Goal: Task Accomplishment & Management: Use online tool/utility

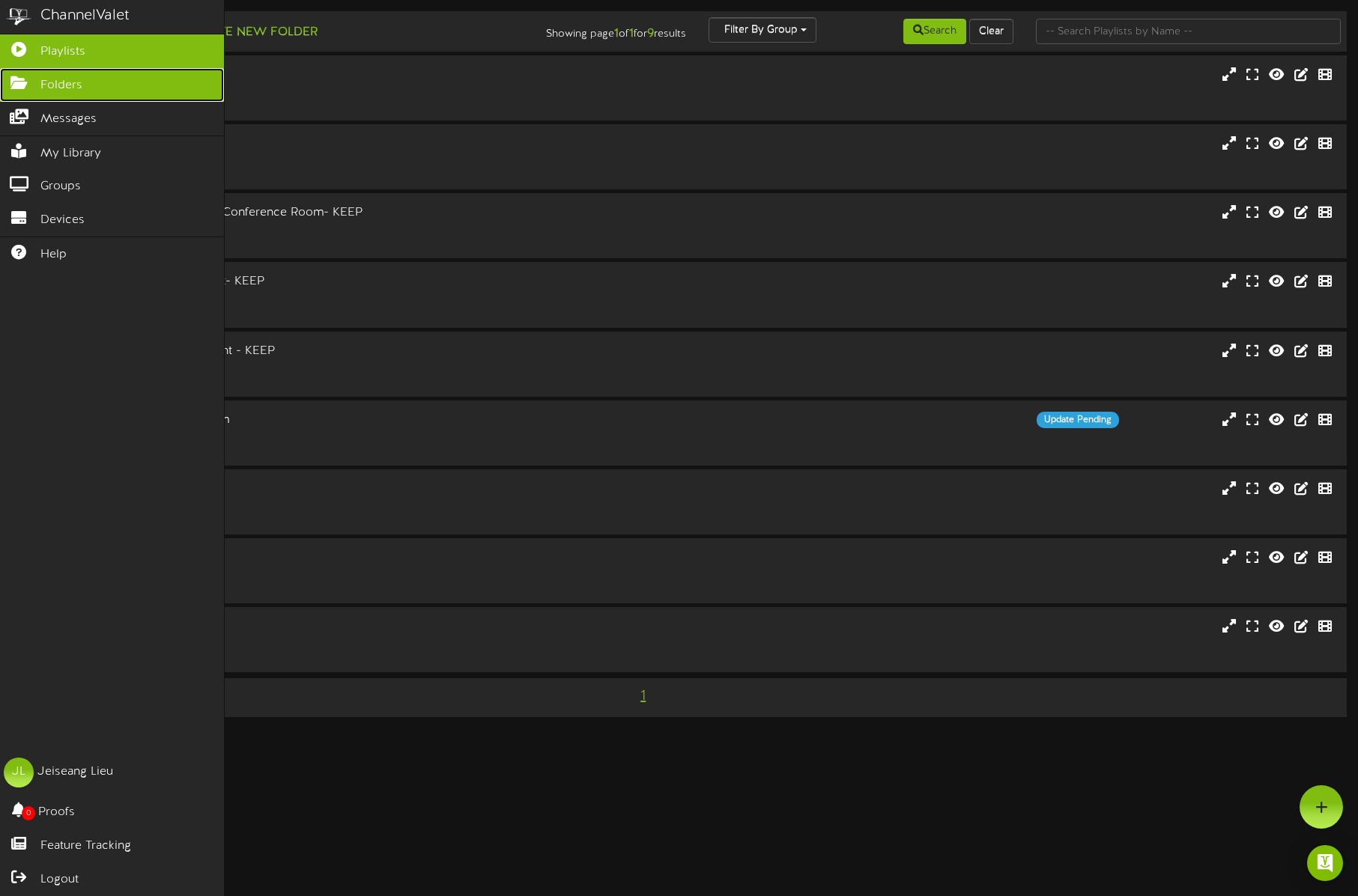
click at [24, 84] on icon at bounding box center [19, 81] width 37 height 11
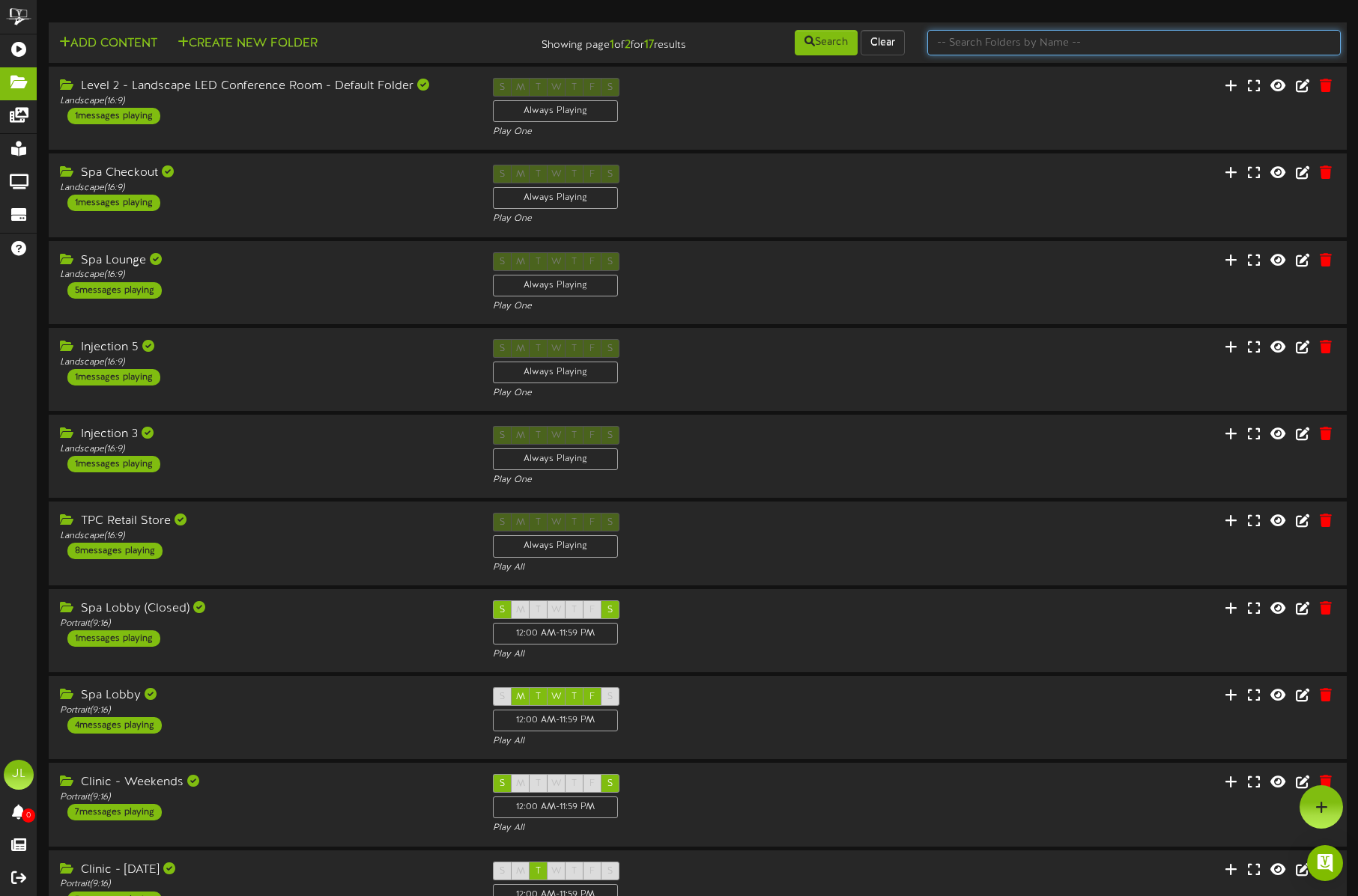
click at [968, 48] on input "text" at bounding box center [1134, 42] width 413 height 26
type input "[DATE]"
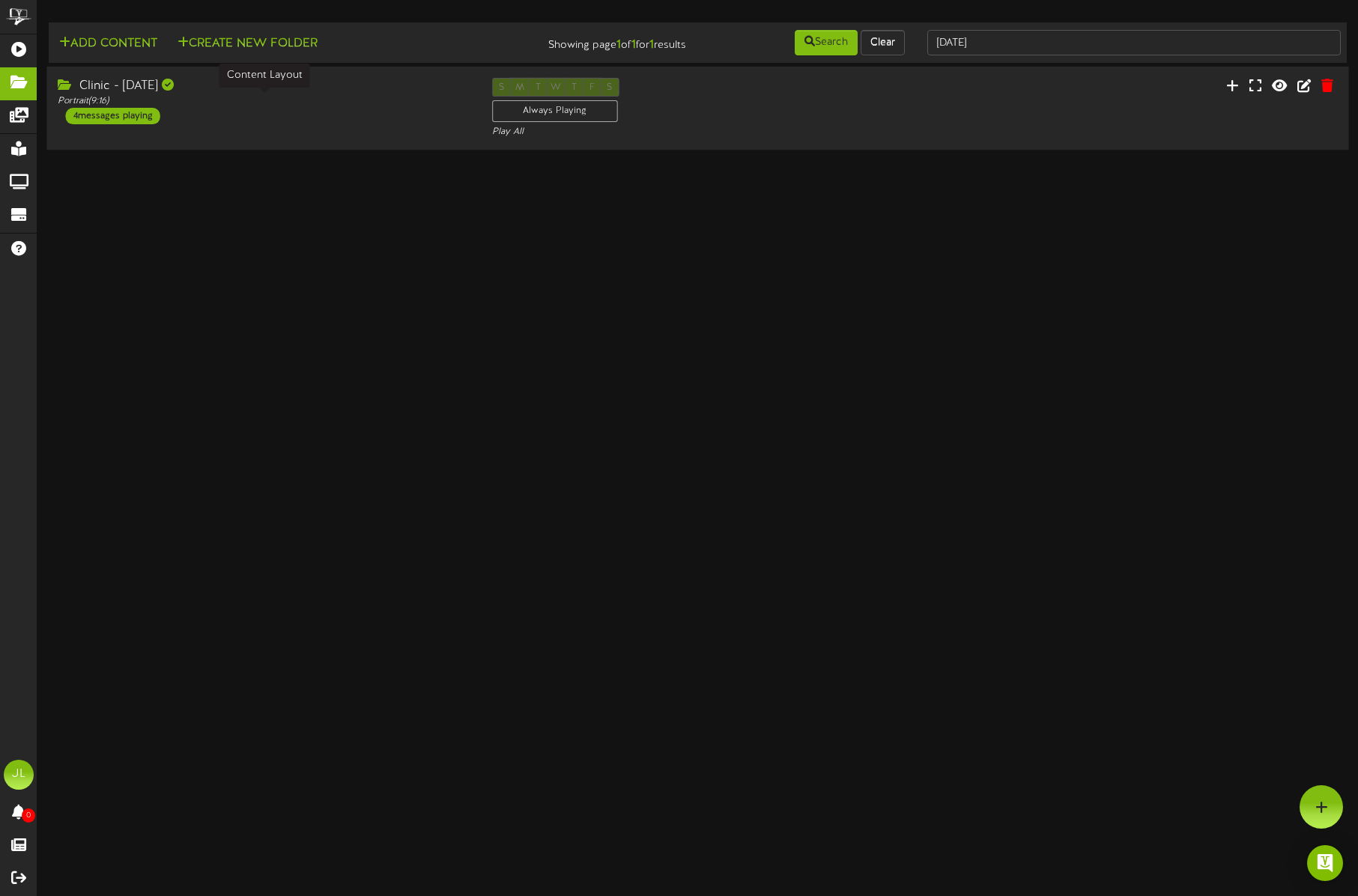
click at [351, 95] on div "Portrait ( 9:16 )" at bounding box center [263, 102] width 411 height 12
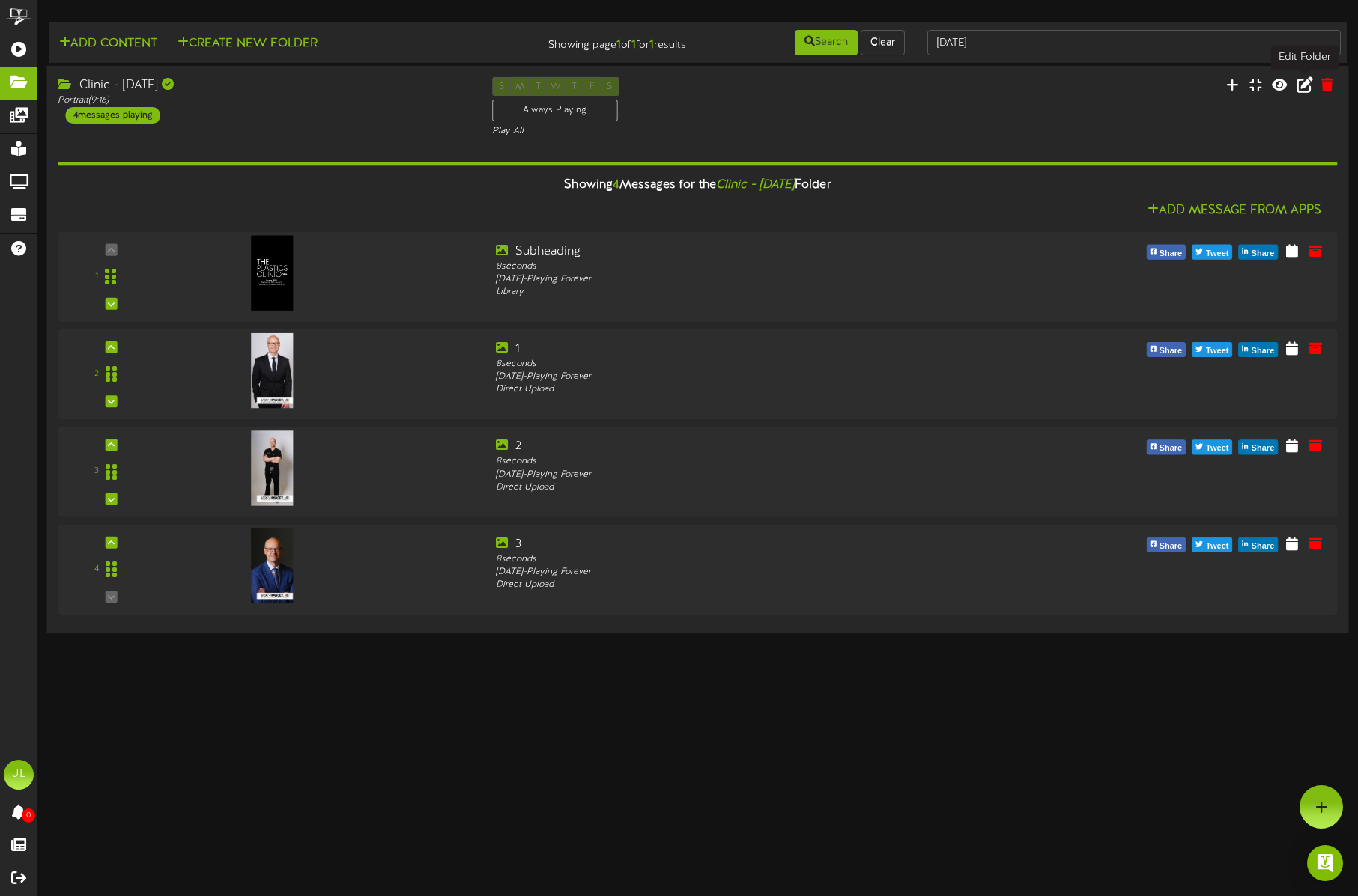
click at [1294, 90] on button at bounding box center [1304, 87] width 26 height 23
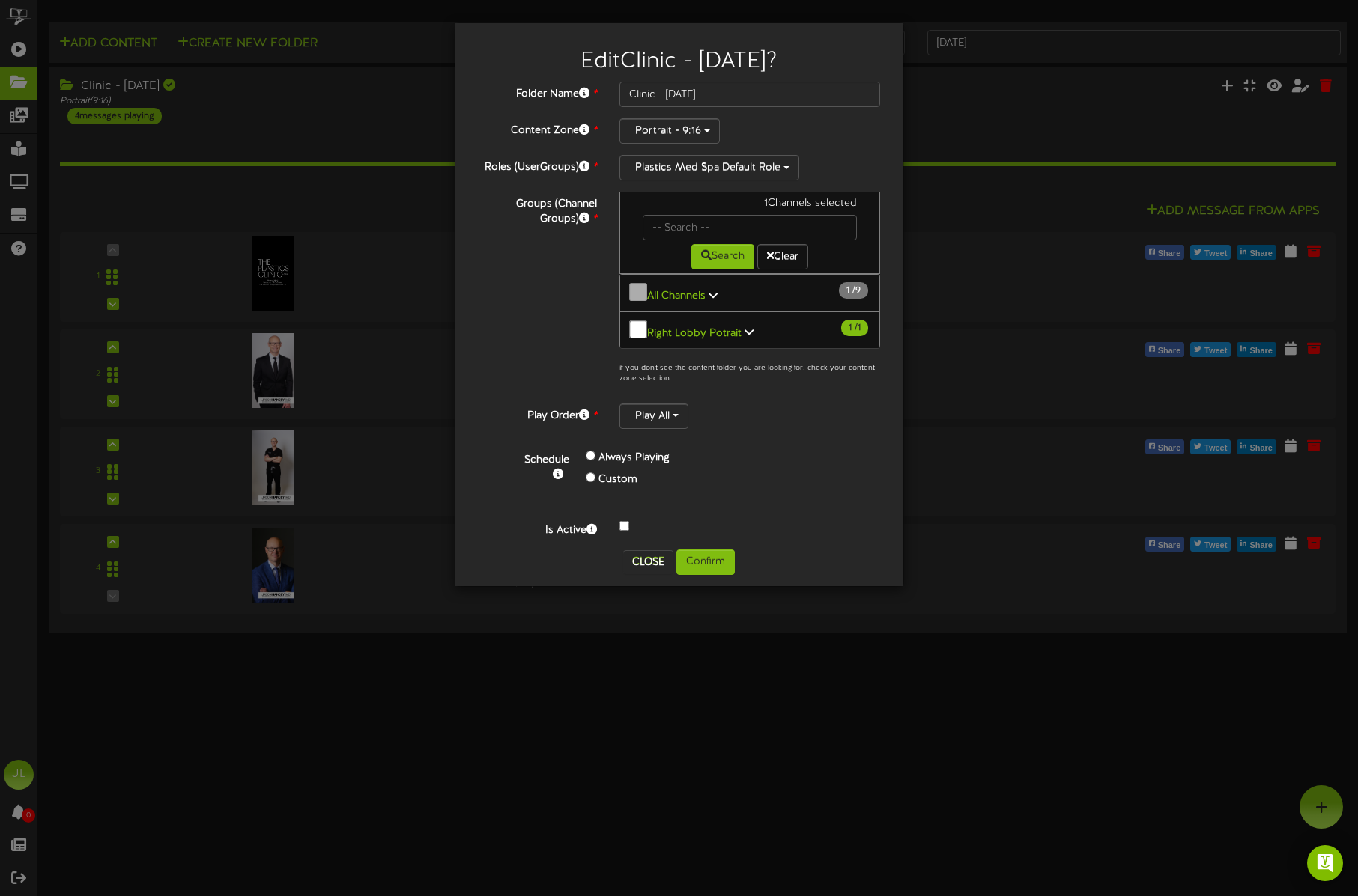
scroll to position [1, 0]
click at [615, 472] on label "Custom" at bounding box center [618, 479] width 39 height 15
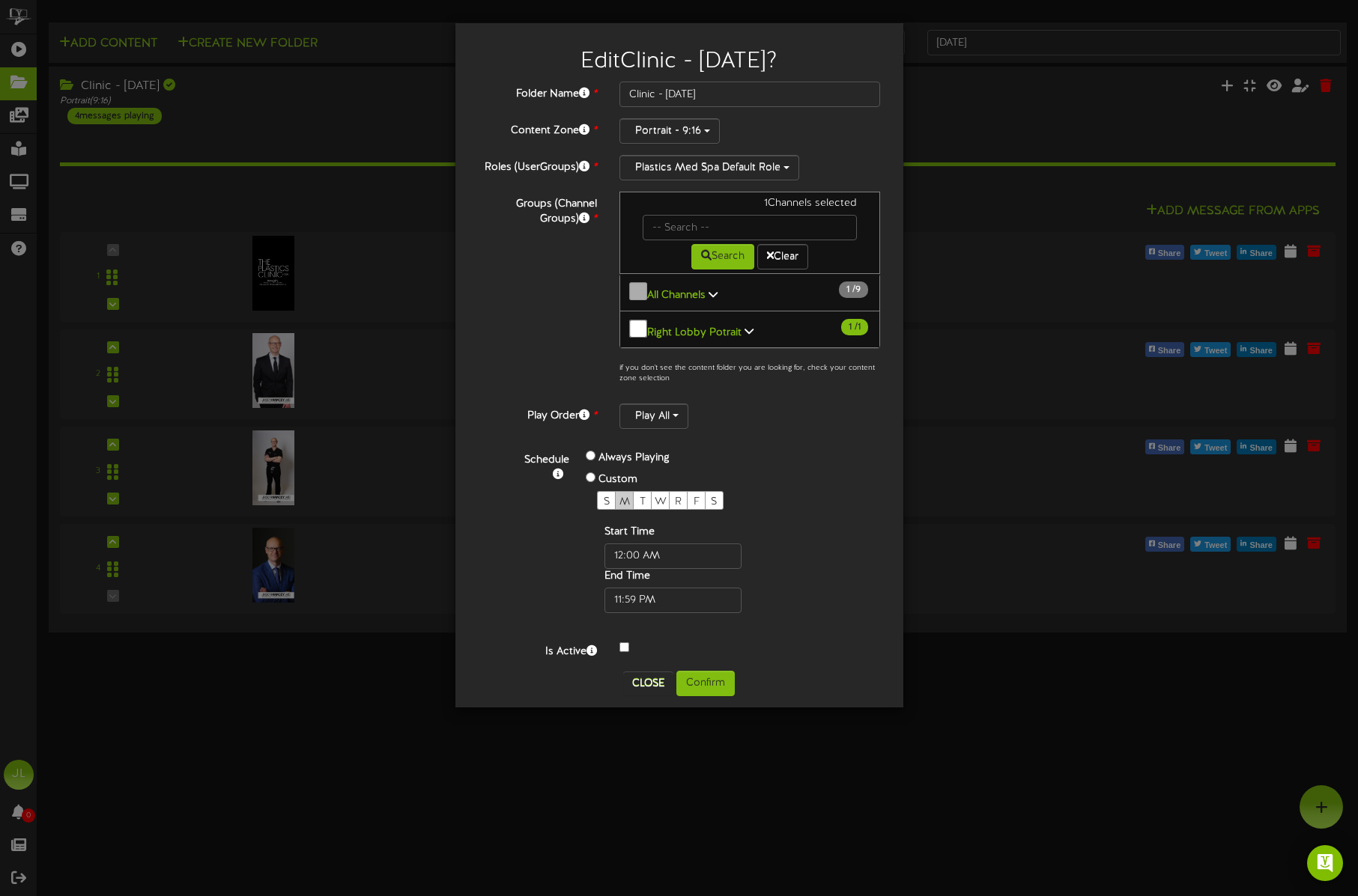
click at [622, 496] on span "M" at bounding box center [625, 501] width 11 height 11
click at [679, 496] on span "R" at bounding box center [678, 501] width 7 height 11
click at [677, 496] on span "R" at bounding box center [678, 501] width 7 height 11
click at [720, 680] on button "Confirm" at bounding box center [705, 683] width 58 height 26
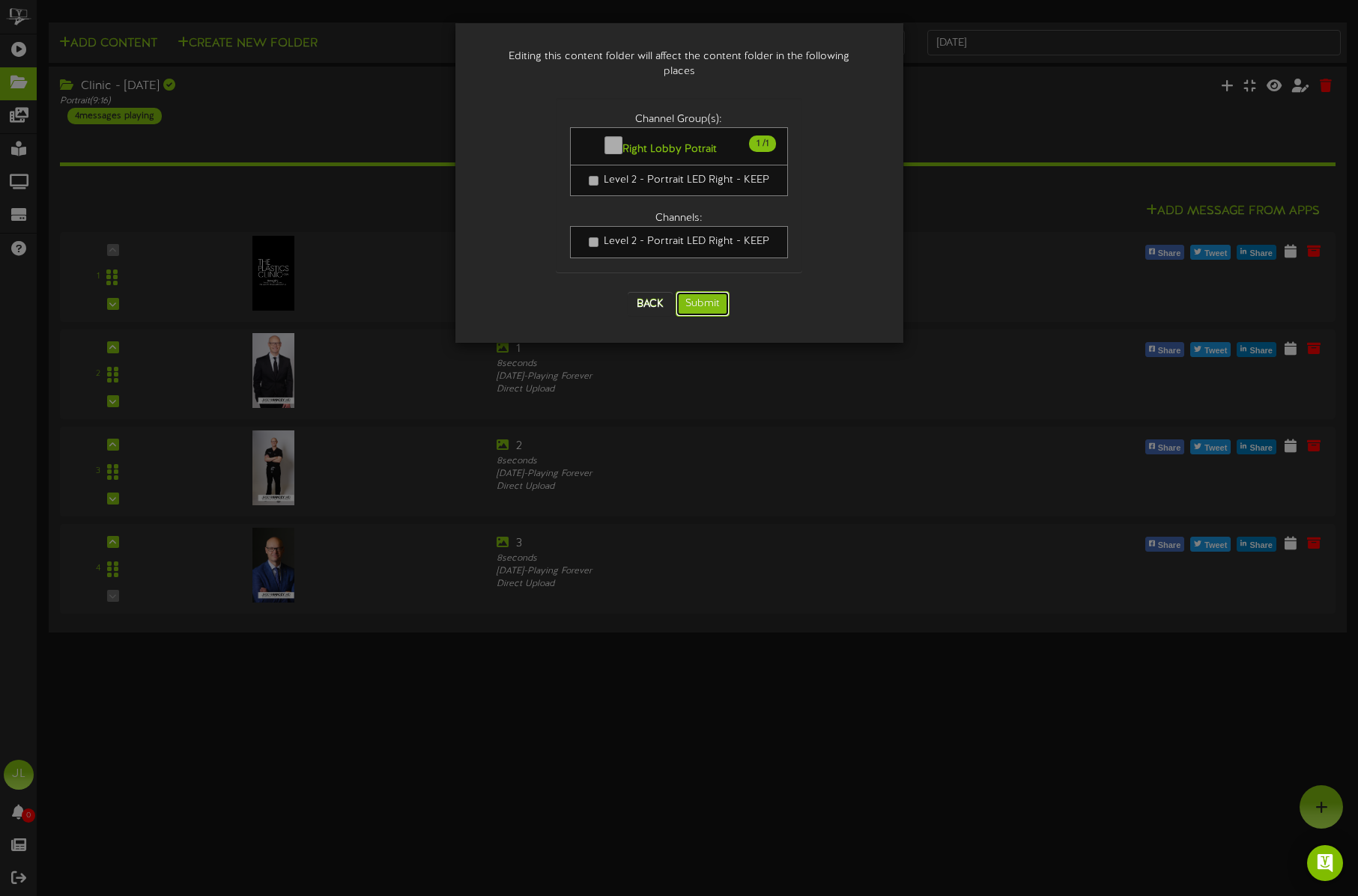
click at [713, 292] on button "Submit" at bounding box center [702, 304] width 54 height 26
